Goal: Task Accomplishment & Management: Manage account settings

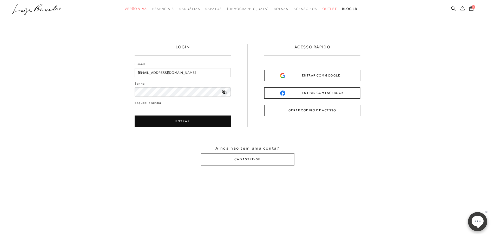
click at [162, 117] on button "ENTRAR" at bounding box center [183, 121] width 96 height 12
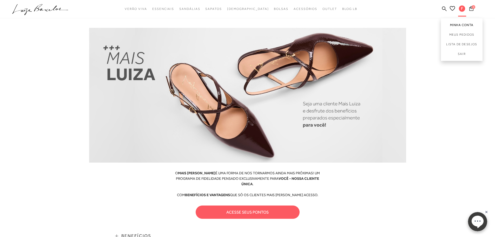
click at [461, 25] on link "Minha Conta" at bounding box center [462, 24] width 42 height 12
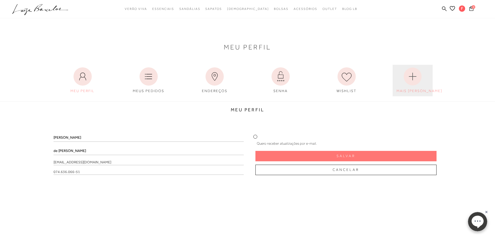
click at [416, 82] on circle at bounding box center [412, 77] width 18 height 18
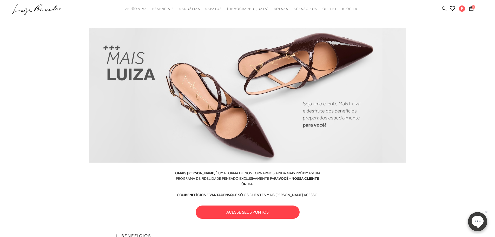
click at [244, 206] on button "acesse seus pontos" at bounding box center [248, 211] width 104 height 13
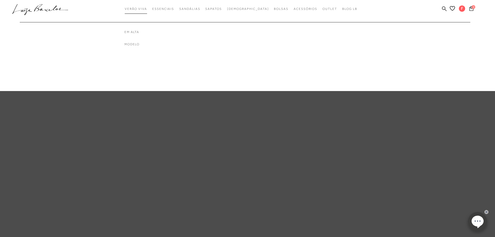
click at [147, 10] on span "Verão Viva" at bounding box center [136, 9] width 22 height 4
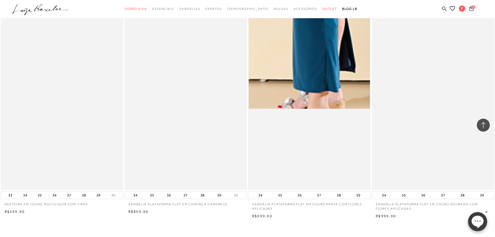
scroll to position [1117, 0]
